Goal: Information Seeking & Learning: Stay updated

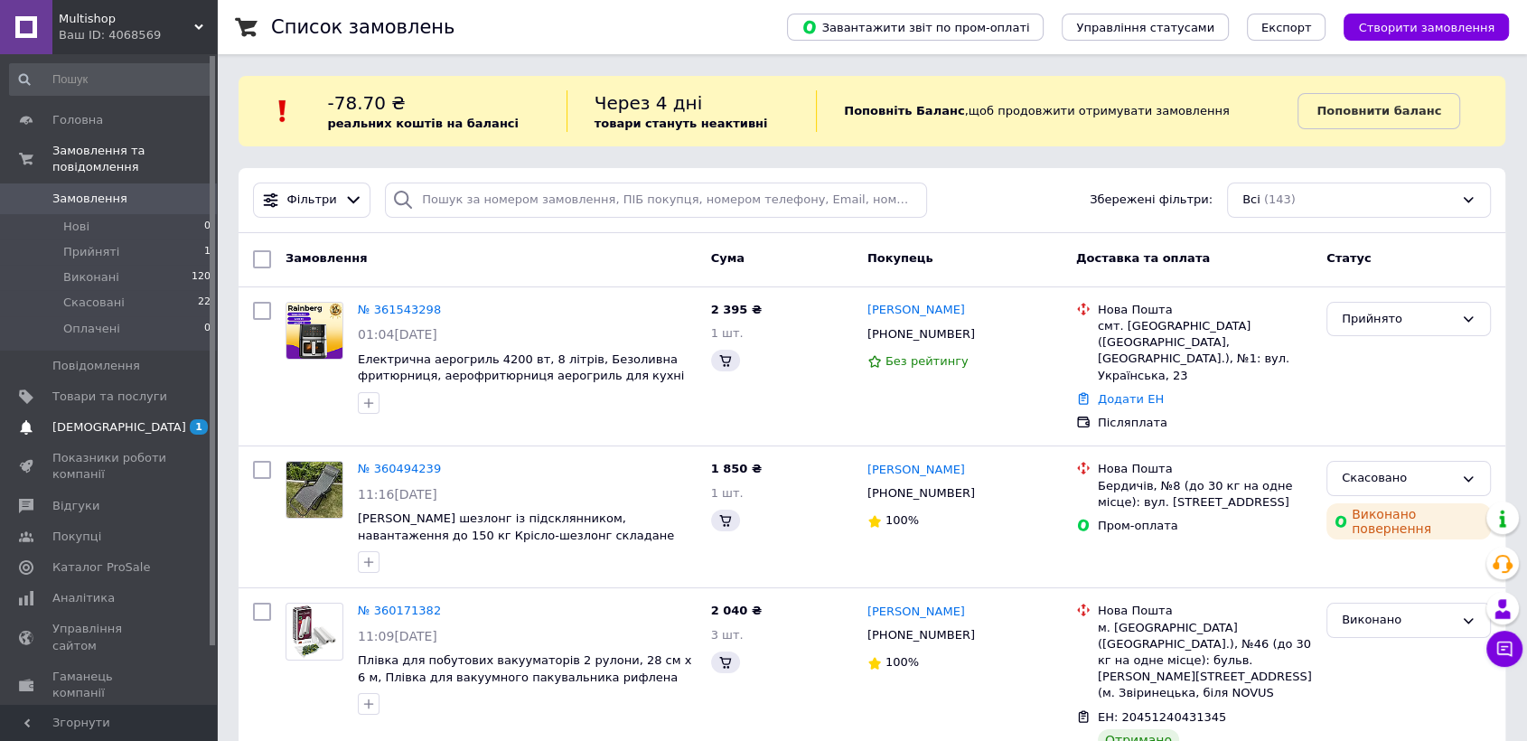
click at [107, 419] on span "[DEMOGRAPHIC_DATA]" at bounding box center [119, 427] width 134 height 16
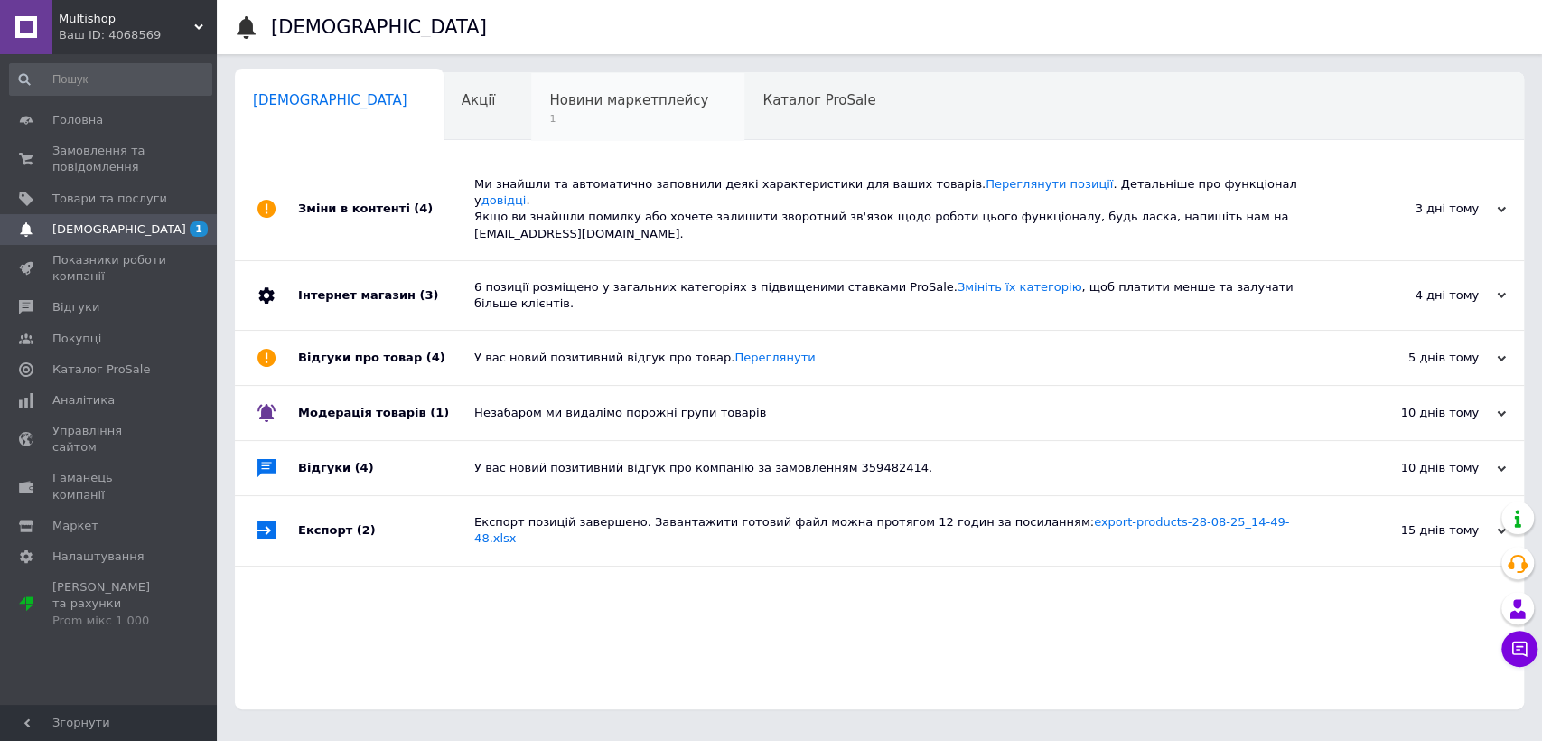
click at [543, 129] on div "Новини маркетплейсу 1" at bounding box center [637, 107] width 213 height 69
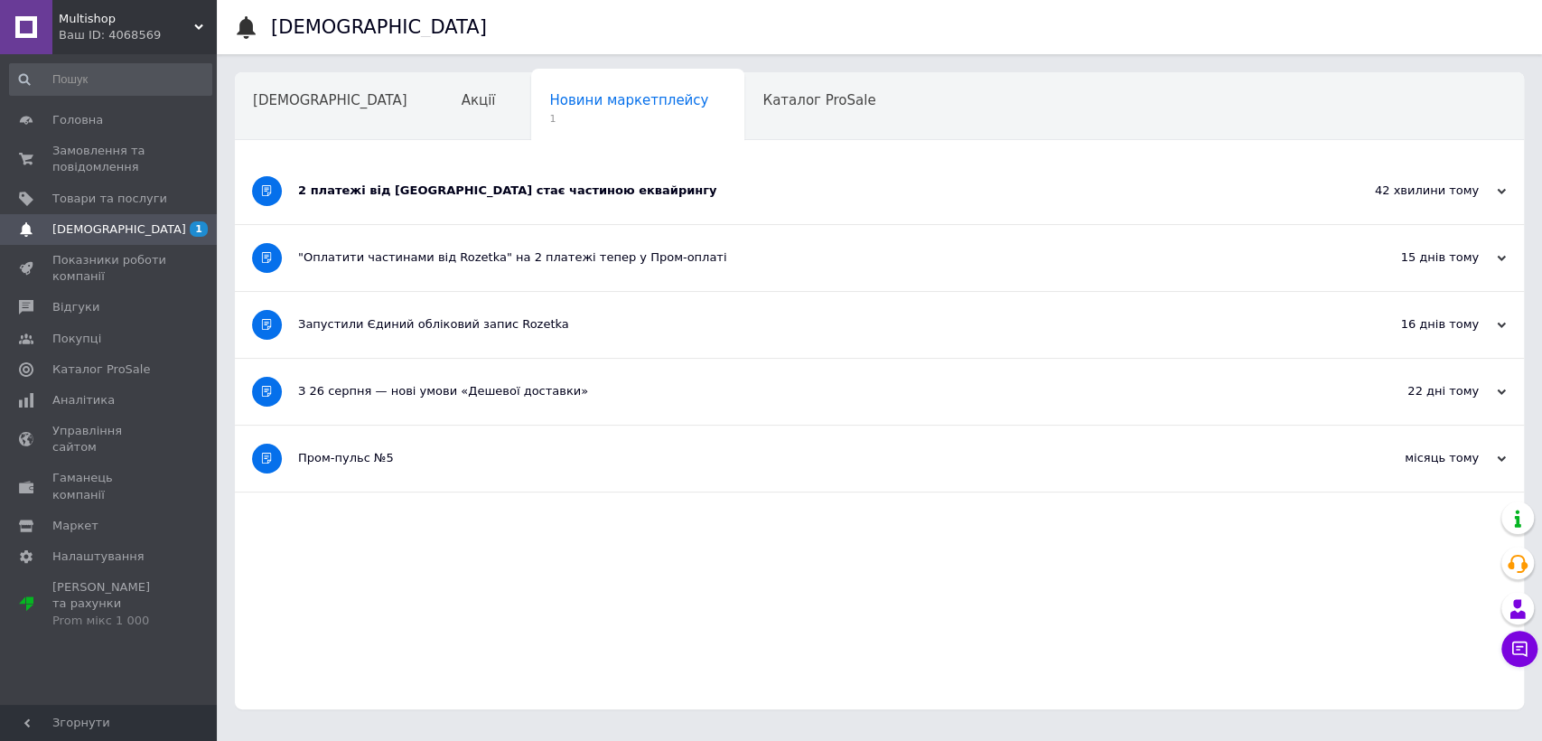
click at [495, 187] on div "2 платежі від [GEOGRAPHIC_DATA] стає частиною еквайрингу" at bounding box center [811, 191] width 1027 height 16
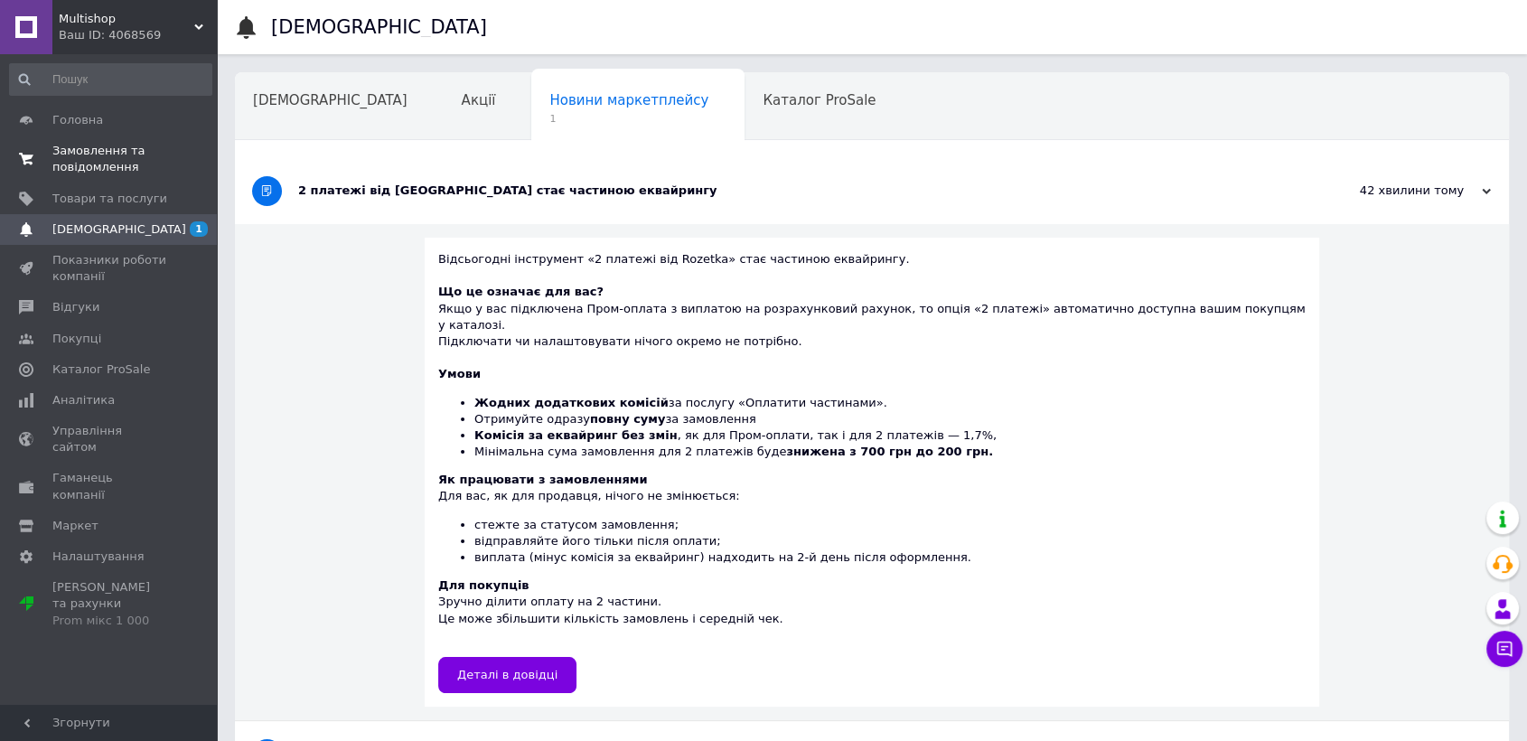
click at [122, 137] on link "Замовлення та повідомлення 0 0" at bounding box center [110, 159] width 221 height 47
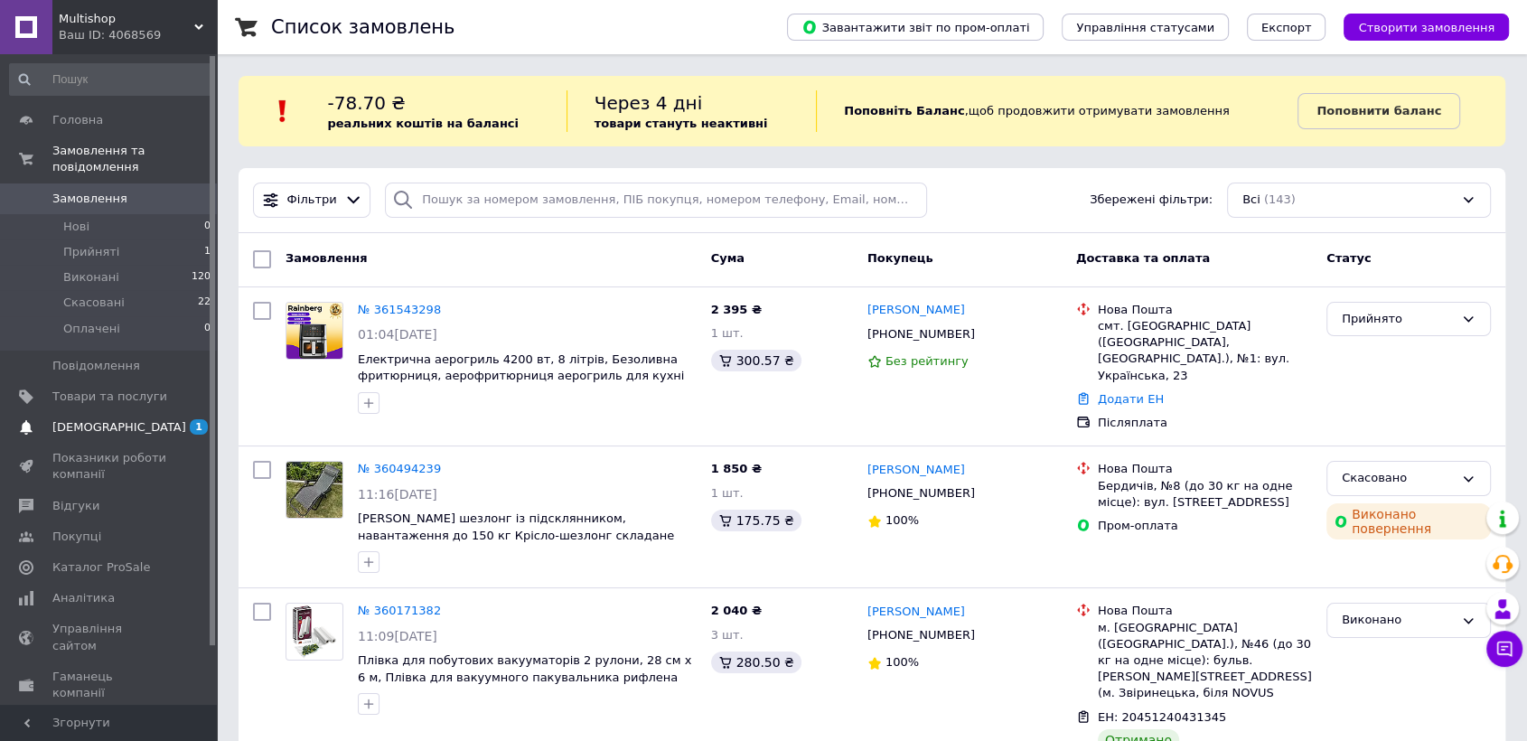
click at [121, 412] on link "[DEMOGRAPHIC_DATA] 1" at bounding box center [110, 427] width 221 height 31
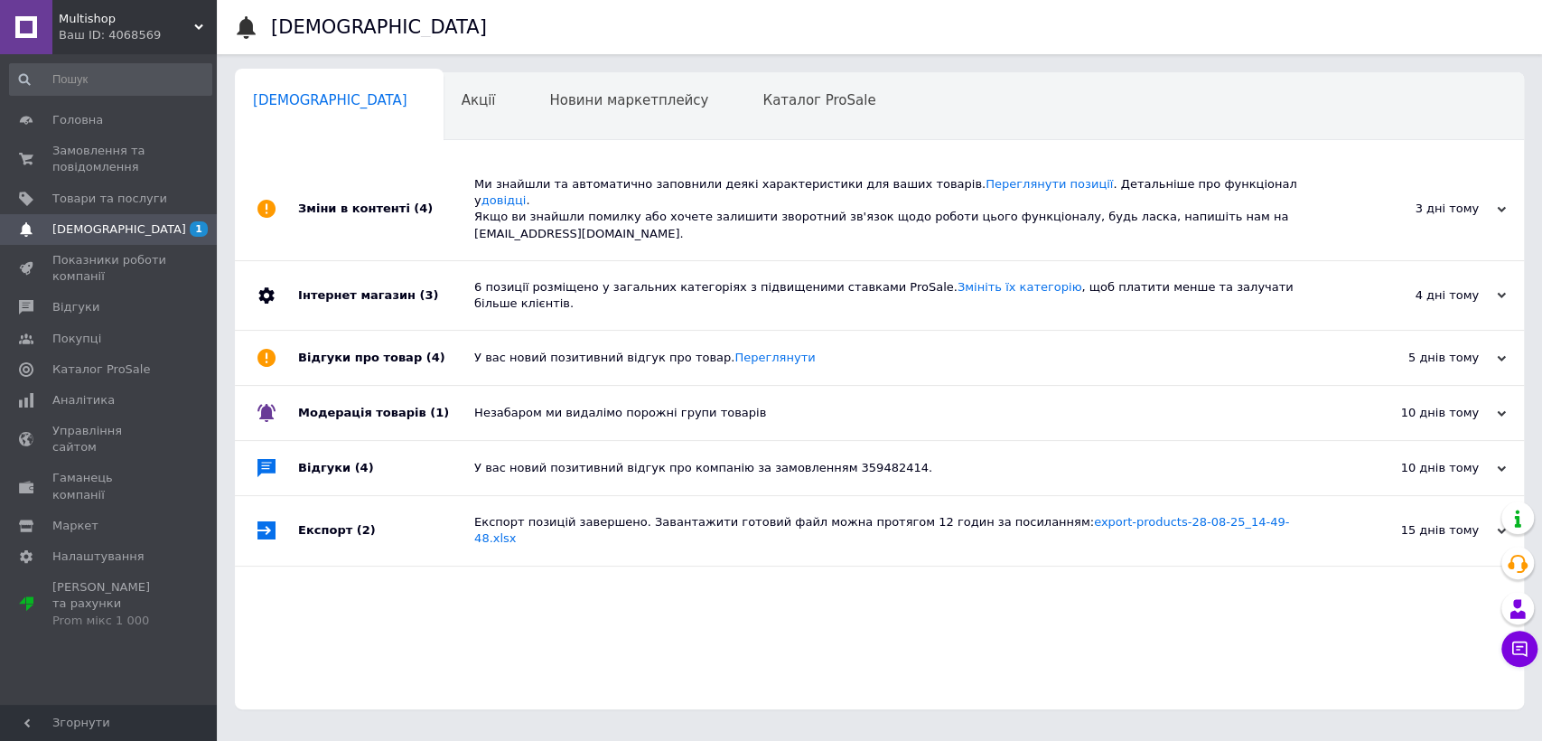
click at [592, 177] on div "Ми знайшли та автоматично заповнили деякі характеристики для ваших товарів. Пер…" at bounding box center [899, 209] width 851 height 66
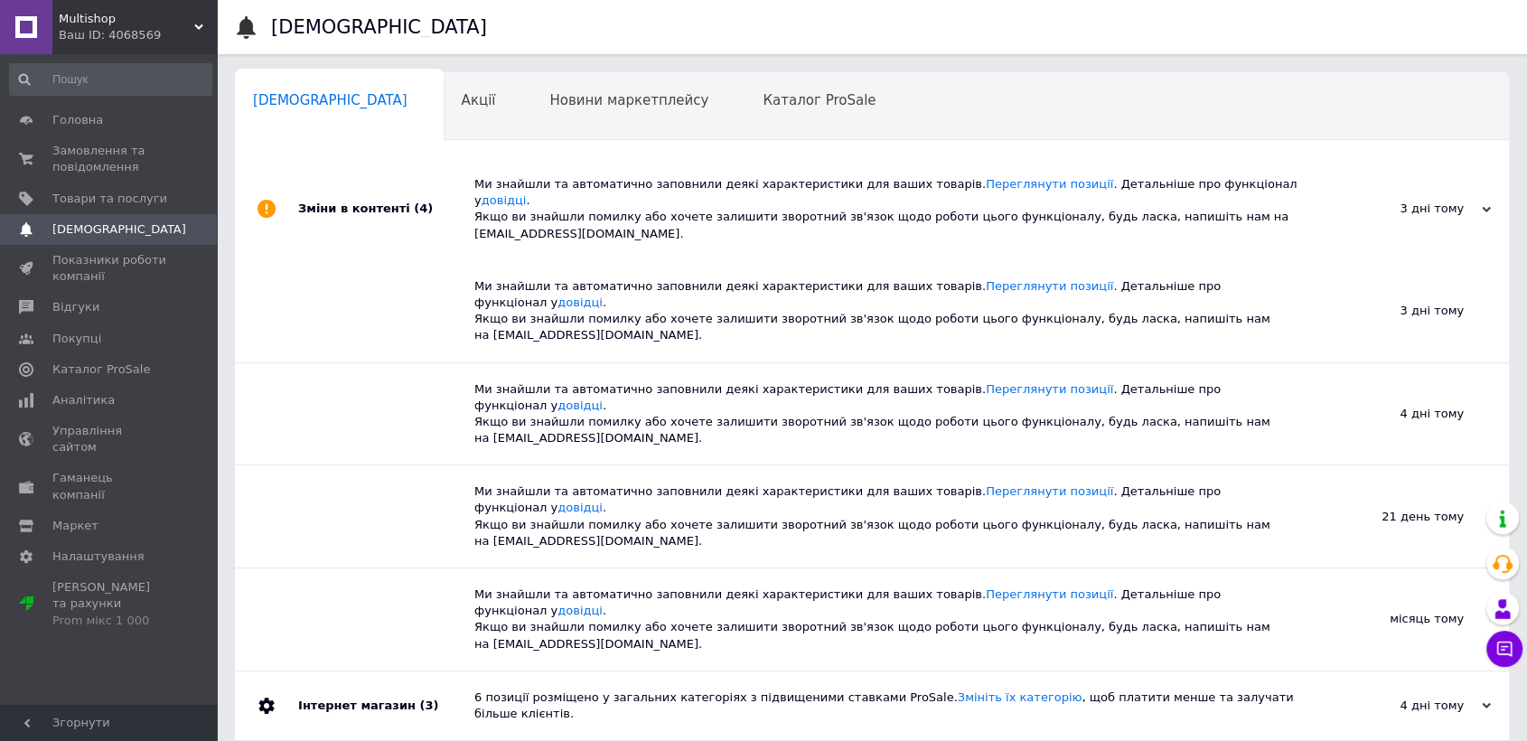
click at [592, 177] on div "Ми знайшли та автоматично заповнили деякі характеристики для ваших товарів. Пер…" at bounding box center [892, 209] width 836 height 66
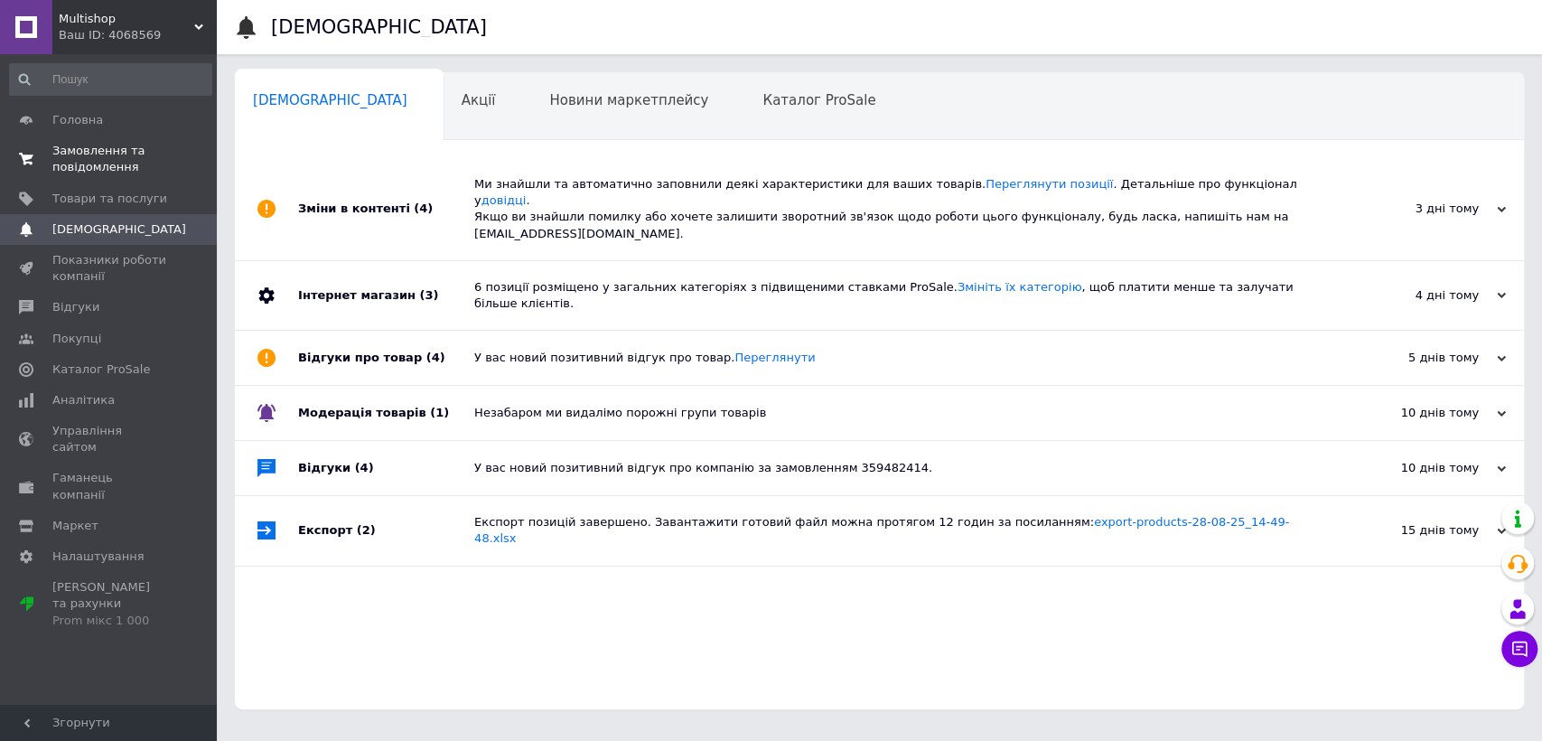
click at [122, 172] on span "Замовлення та повідомлення" at bounding box center [109, 159] width 115 height 33
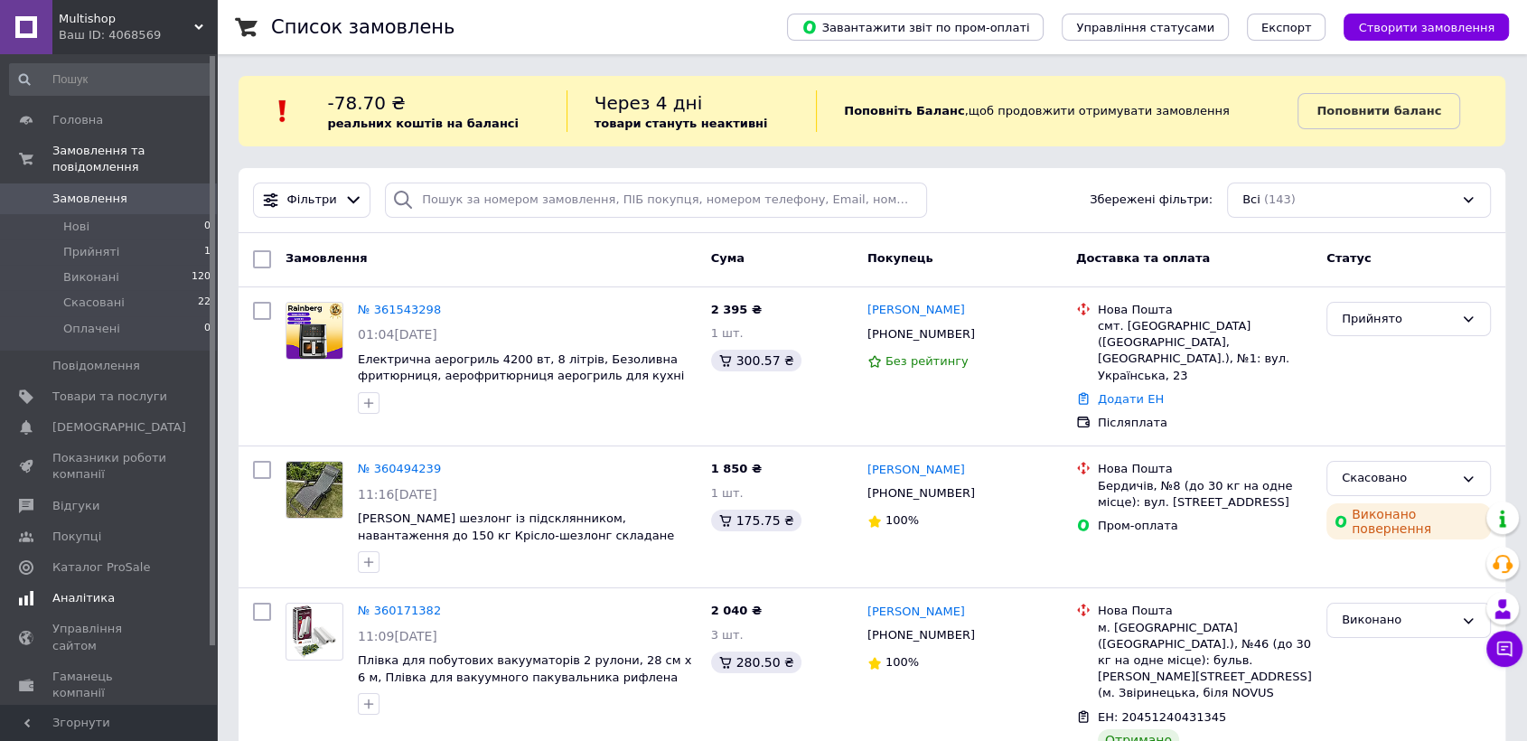
click at [87, 583] on link "Аналітика" at bounding box center [110, 598] width 221 height 31
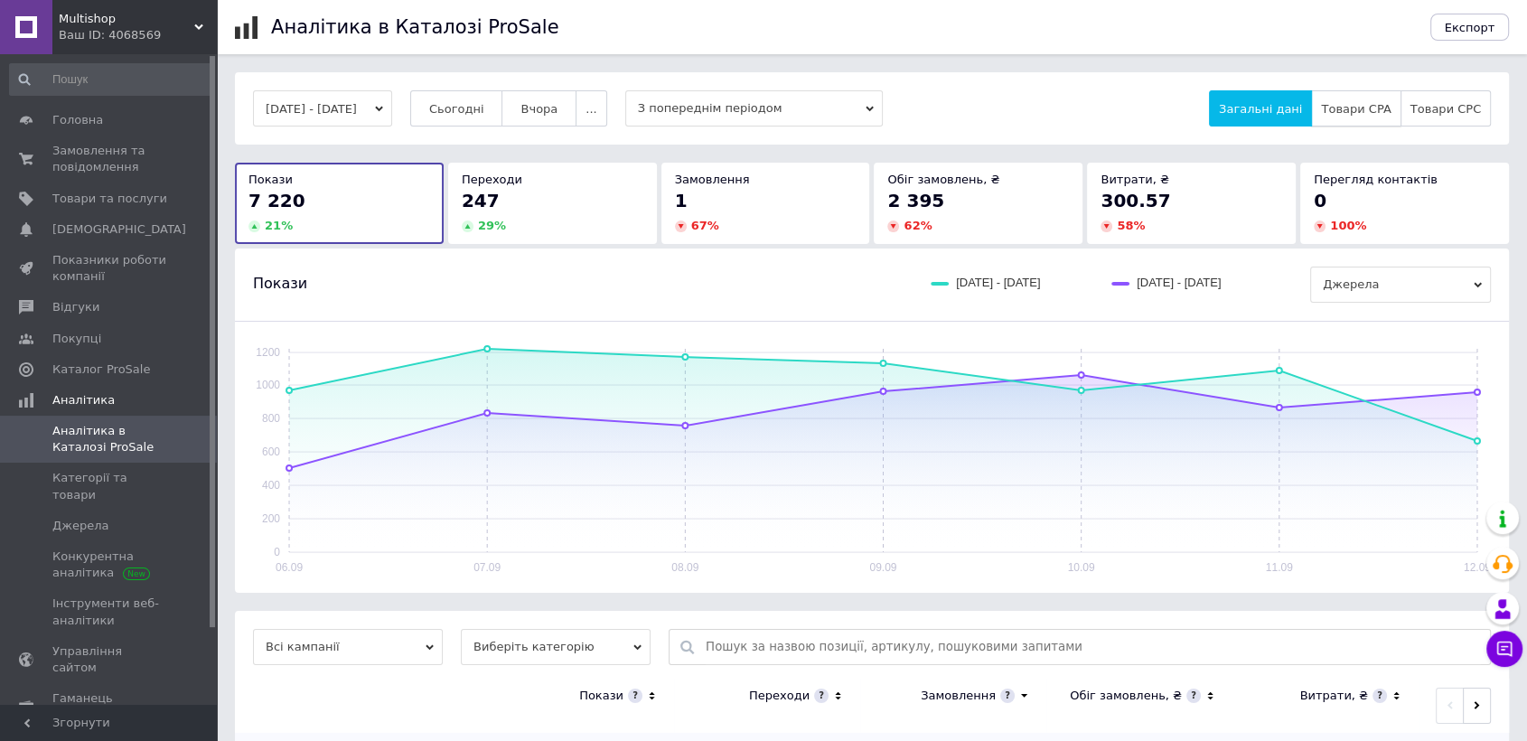
click at [1356, 110] on span "Товари CPA" at bounding box center [1356, 109] width 70 height 14
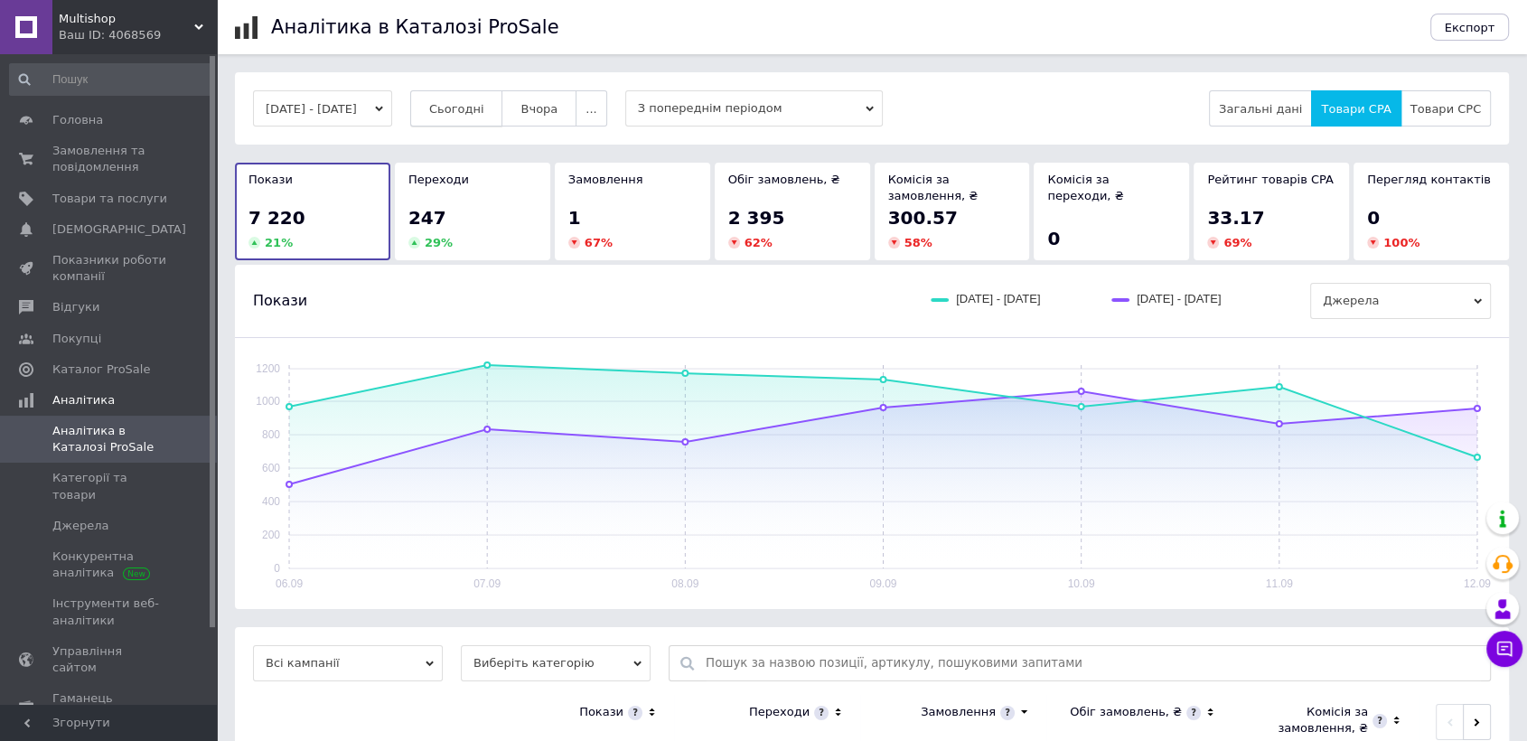
click at [484, 115] on span "Сьогодні" at bounding box center [456, 109] width 55 height 14
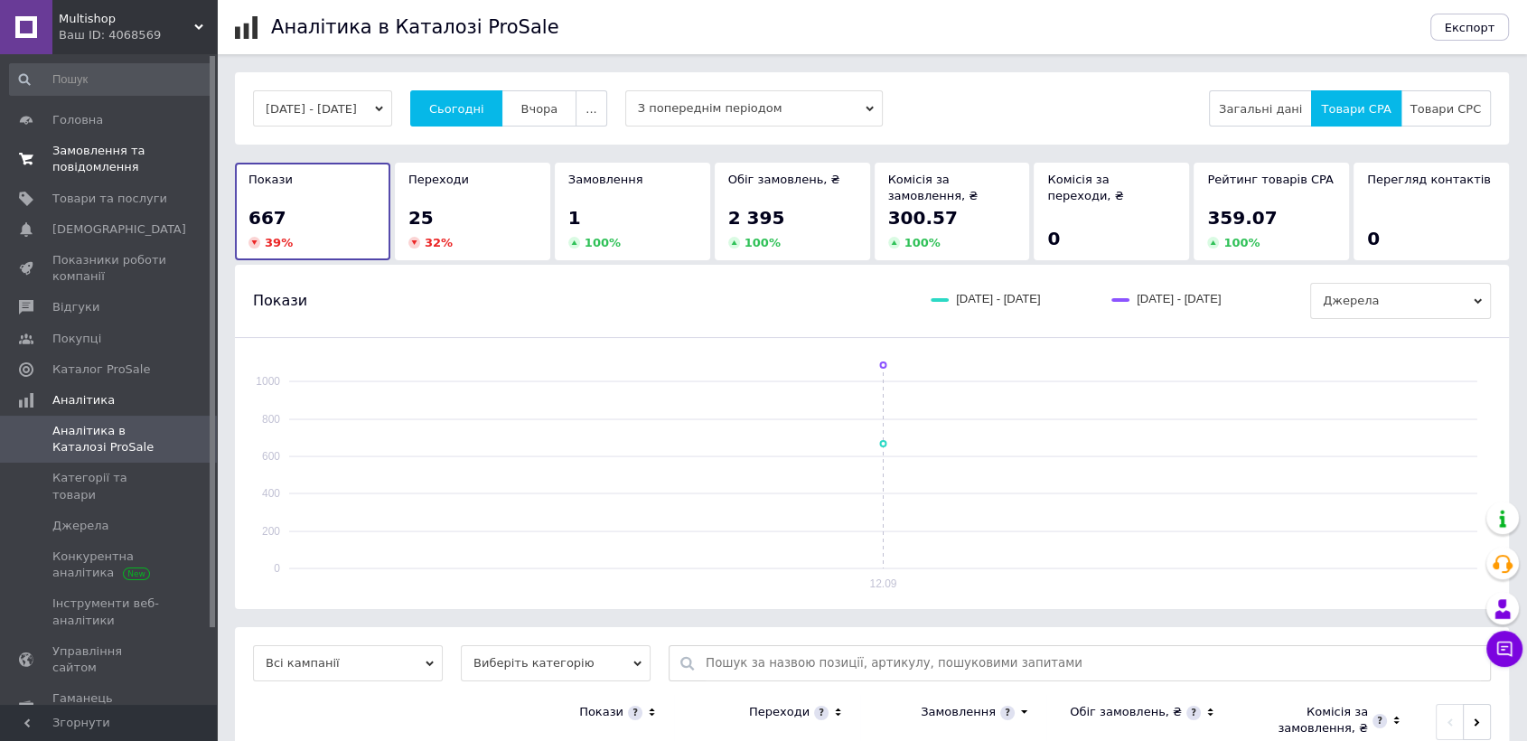
click at [98, 159] on span "Замовлення та повідомлення" at bounding box center [109, 159] width 115 height 33
